Goal: Find specific page/section

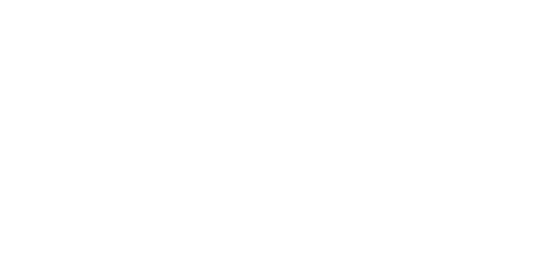
select select "Song"
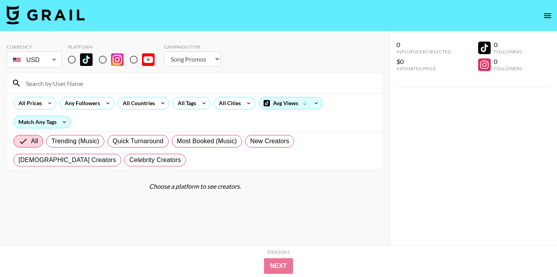
click at [122, 79] on input at bounding box center [199, 83] width 357 height 13
click at [71, 59] on input "radio" at bounding box center [72, 59] width 16 height 16
radio input "true"
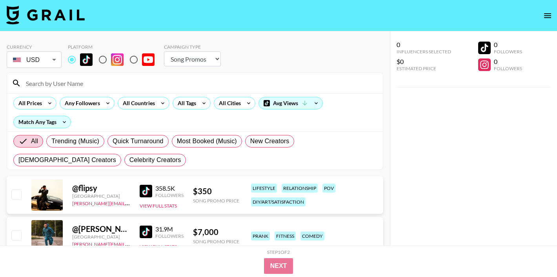
click at [80, 80] on input at bounding box center [199, 83] width 357 height 13
click at [78, 86] on input at bounding box center [199, 83] width 357 height 13
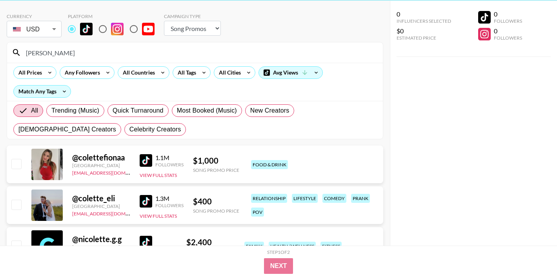
scroll to position [31, 0]
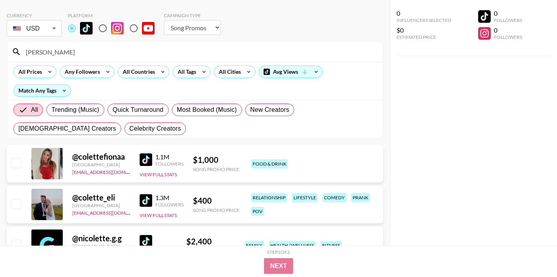
type input "colette"
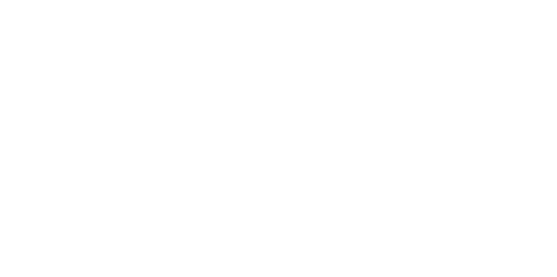
select select "Song"
